Goal: Information Seeking & Learning: Learn about a topic

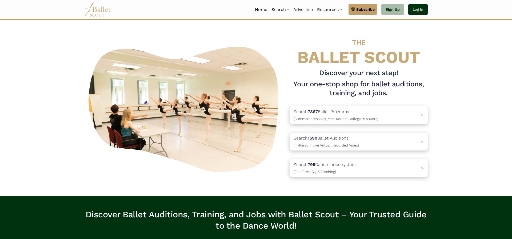
click at [415, 7] on link "Log In" at bounding box center [418, 9] width 19 height 11
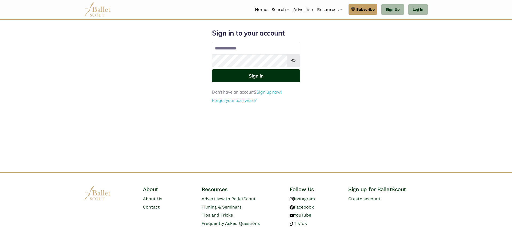
type input "**********"
click at [247, 78] on button "Sign in" at bounding box center [256, 75] width 88 height 13
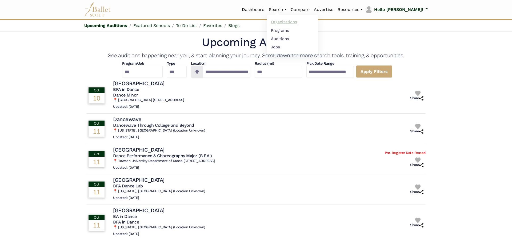
click at [302, 22] on link "Organizations" at bounding box center [292, 22] width 51 height 8
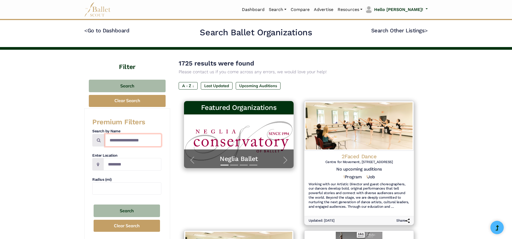
click at [121, 136] on input "Search by names..." at bounding box center [133, 140] width 56 height 13
type input "*********"
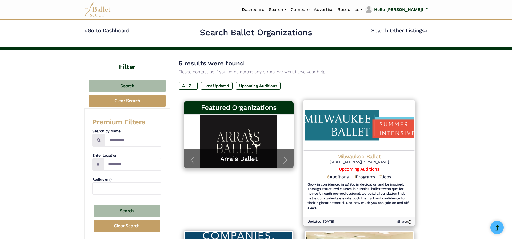
click at [371, 158] on h4 "Milwaukee Ballet" at bounding box center [359, 155] width 103 height 7
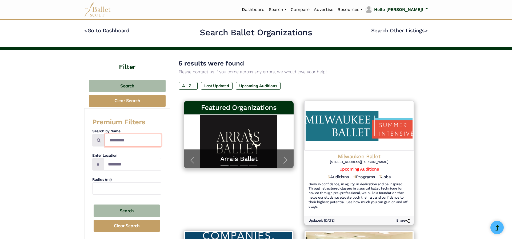
drag, startPoint x: 142, startPoint y: 137, endPoint x: 52, endPoint y: 142, distance: 90.1
click at [105, 142] on input "*********" at bounding box center [133, 140] width 56 height 13
type input "******"
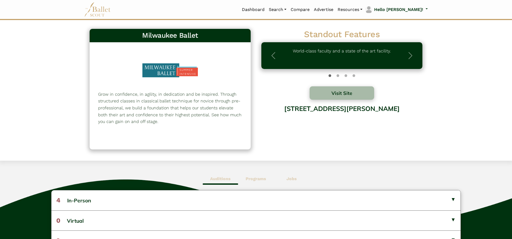
click at [289, 176] on span "Jobs" at bounding box center [291, 178] width 35 height 12
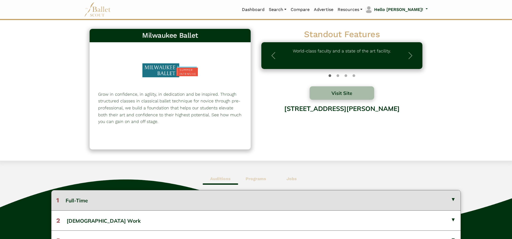
click at [309, 202] on button "1 Full-Time" at bounding box center [255, 200] width 409 height 20
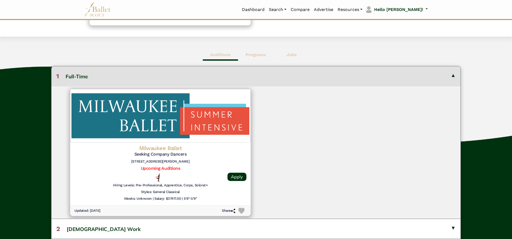
scroll to position [125, 0]
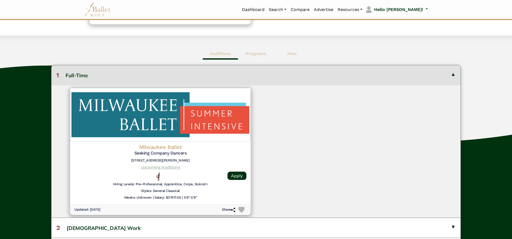
click at [149, 168] on link "Upcoming Auditions" at bounding box center [160, 166] width 39 height 5
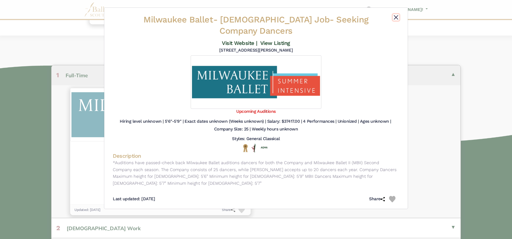
click at [398, 18] on button "Close" at bounding box center [396, 17] width 6 height 6
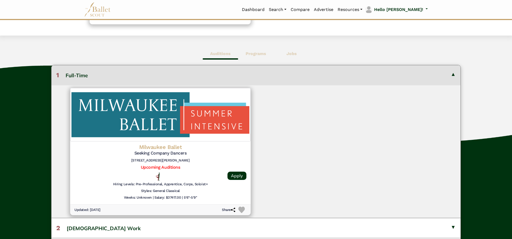
click at [451, 73] on button "1 Full-Time" at bounding box center [255, 75] width 409 height 20
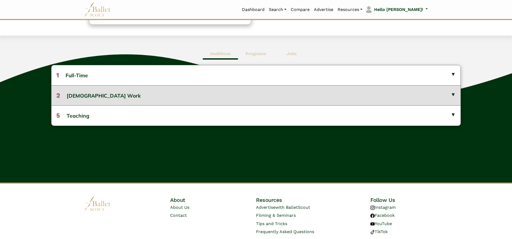
click at [451, 94] on button "2 Gig Work" at bounding box center [255, 95] width 409 height 20
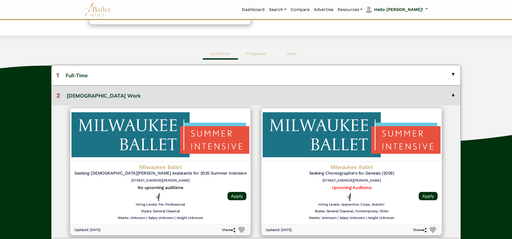
click at [451, 94] on button "2 Gig Work" at bounding box center [255, 95] width 409 height 20
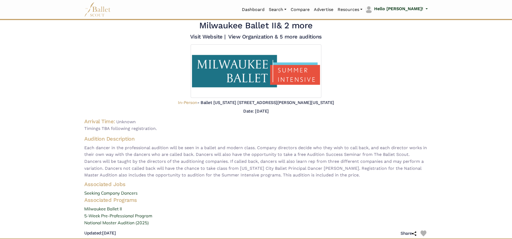
scroll to position [9, 0]
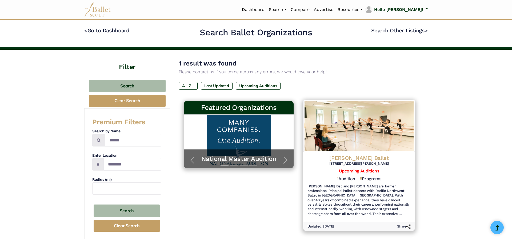
click at [366, 152] on div "DeCruz Ballet 14855 Blanco Rd, Suite 300 San Antonio, TX 78216 Upcoming Auditio…" at bounding box center [359, 185] width 112 height 67
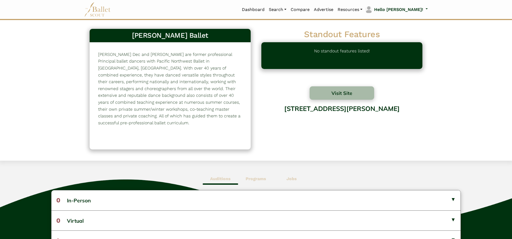
click at [258, 181] on b "Programs" at bounding box center [256, 178] width 21 height 5
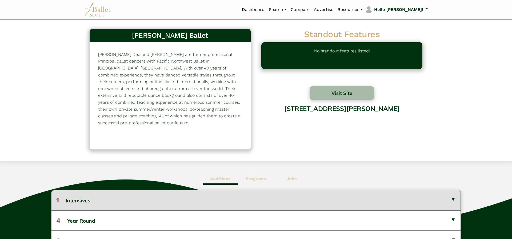
click at [258, 197] on button "1 Intensives" at bounding box center [255, 200] width 409 height 20
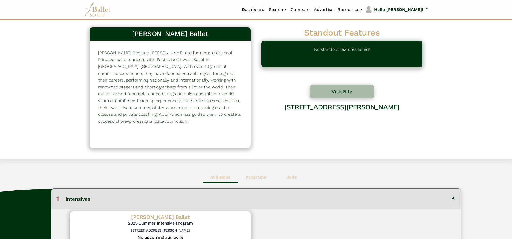
scroll to position [2, 0]
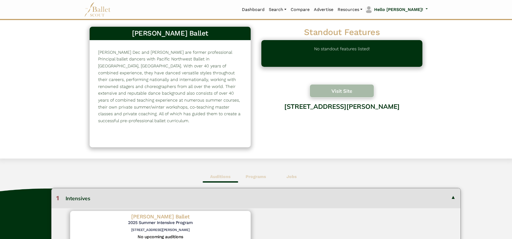
click at [334, 91] on button "Visit Site" at bounding box center [342, 90] width 65 height 13
